Goal: Navigation & Orientation: Go to known website

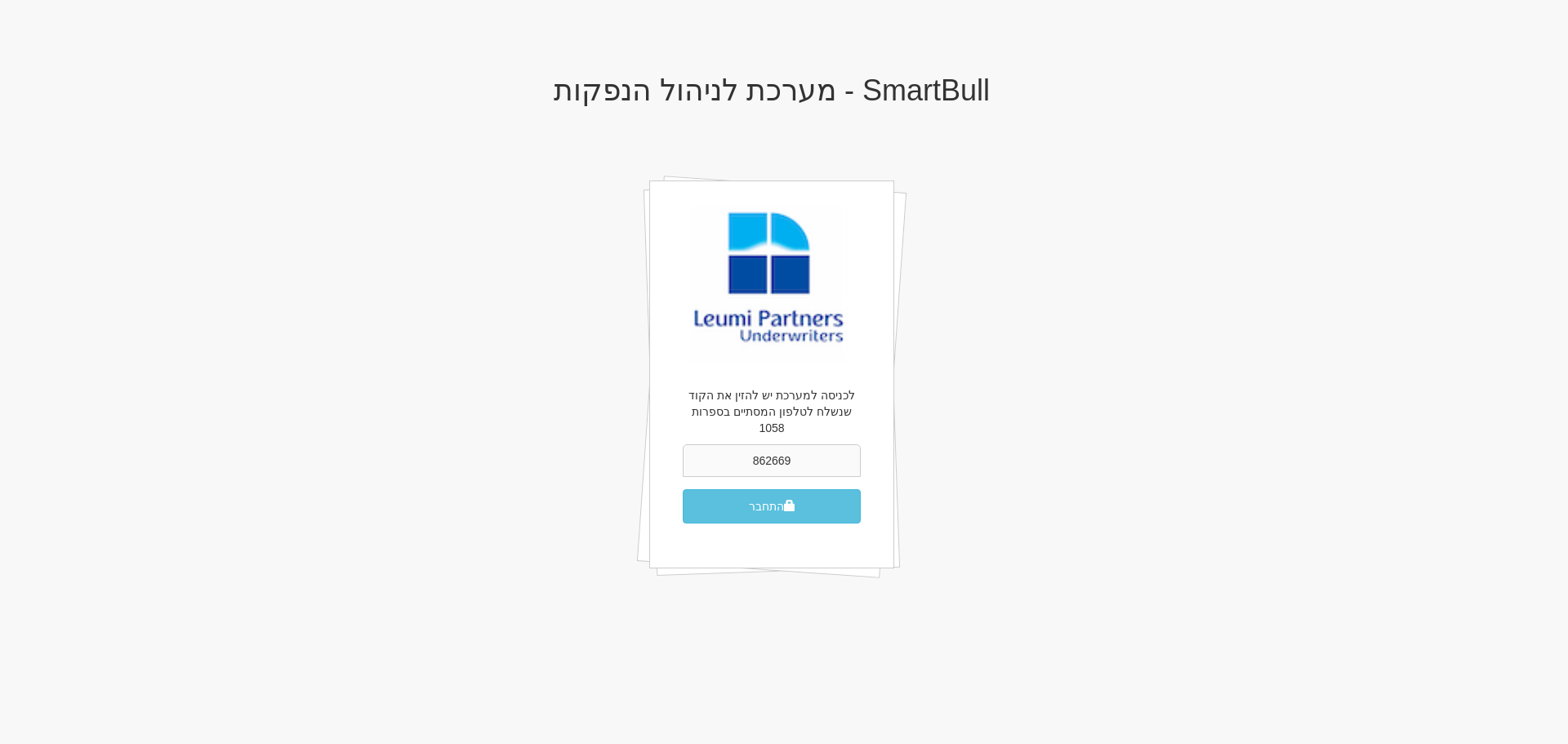
type input "862669"
click at [683, 489] on button "התחבר" at bounding box center [772, 506] width 178 height 34
